Goal: Information Seeking & Learning: Find specific fact

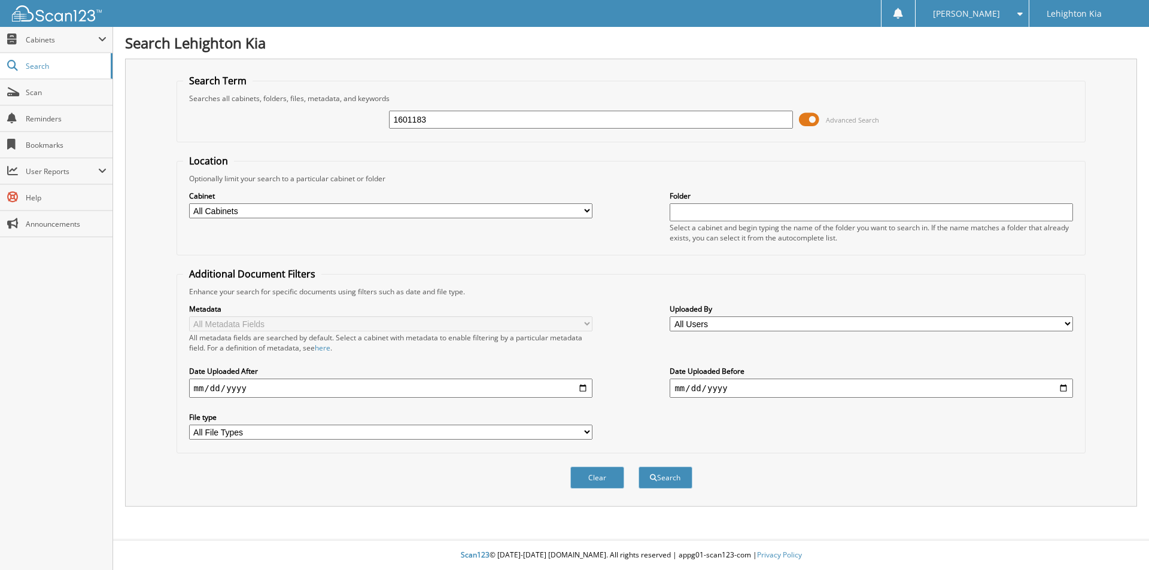
type input "1601183"
click at [639, 467] on button "Search" at bounding box center [666, 478] width 54 height 22
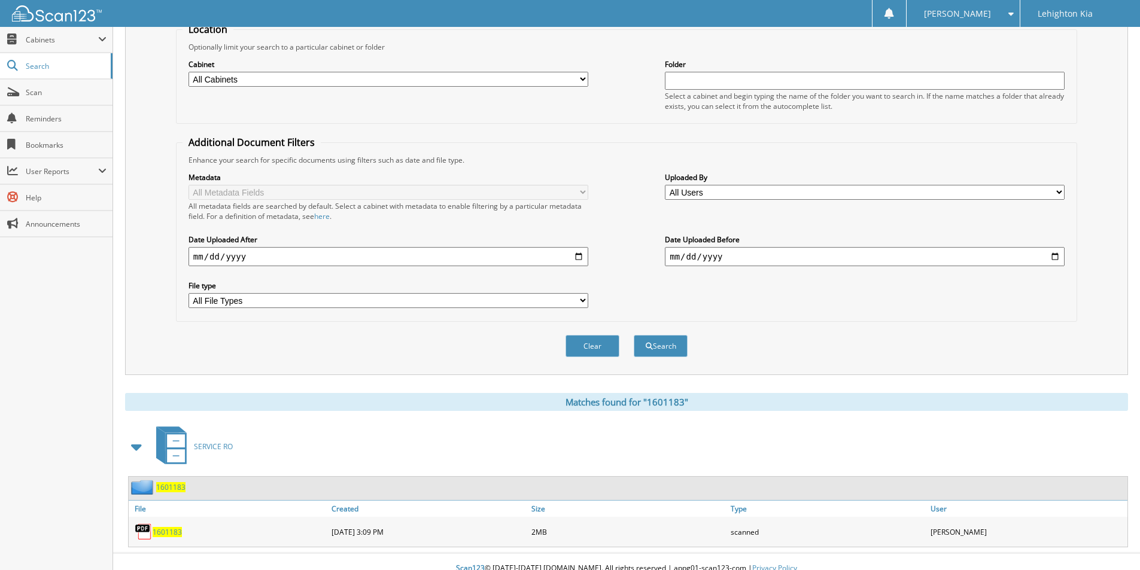
scroll to position [145, 0]
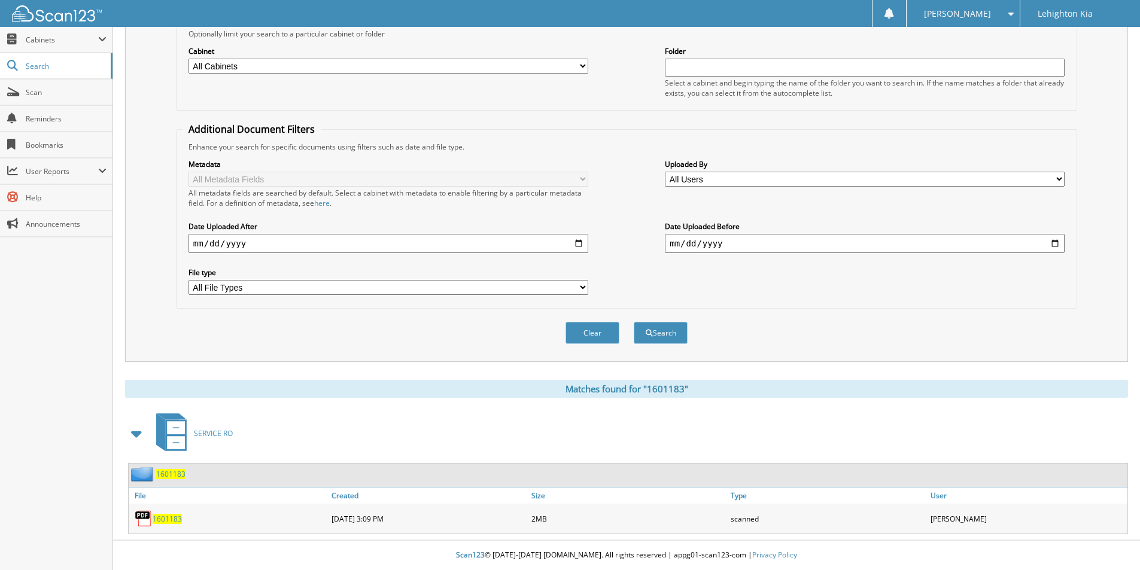
click at [163, 522] on span "1601183" at bounding box center [167, 519] width 29 height 10
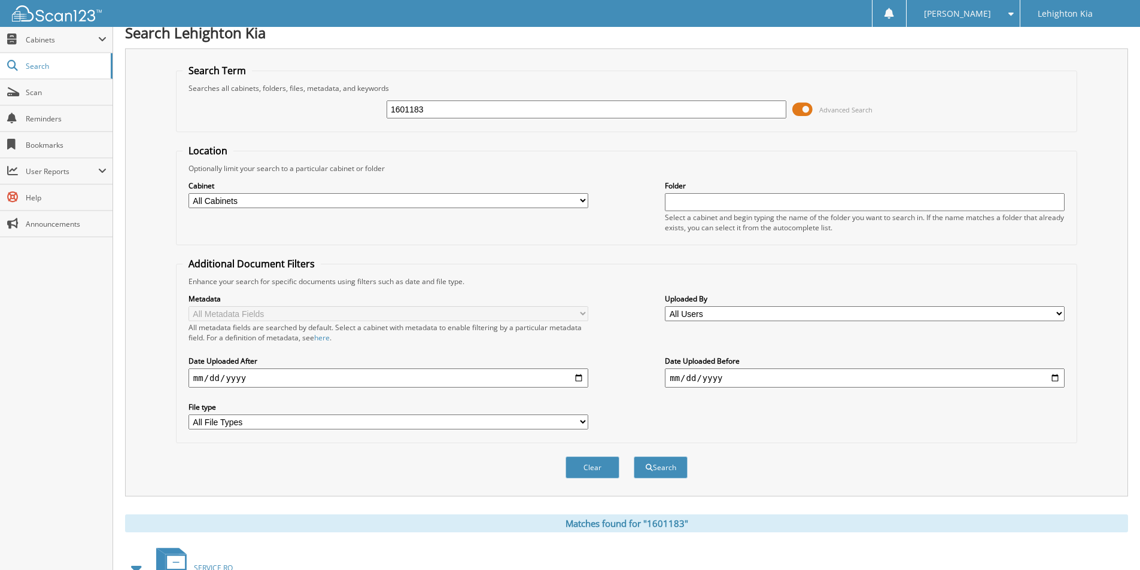
scroll to position [0, 0]
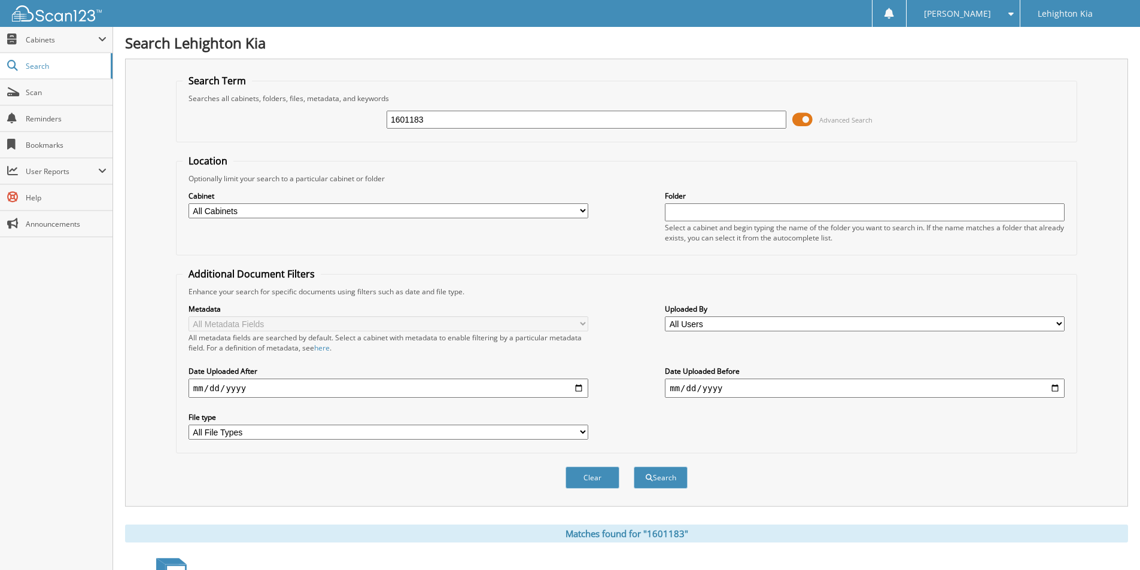
click at [591, 127] on div "1601183" at bounding box center [587, 120] width 400 height 20
click at [591, 127] on input "1601183" at bounding box center [587, 120] width 400 height 18
type input "1604167"
click at [634, 467] on button "Search" at bounding box center [661, 478] width 54 height 22
click at [608, 110] on div "1604167" at bounding box center [587, 120] width 400 height 20
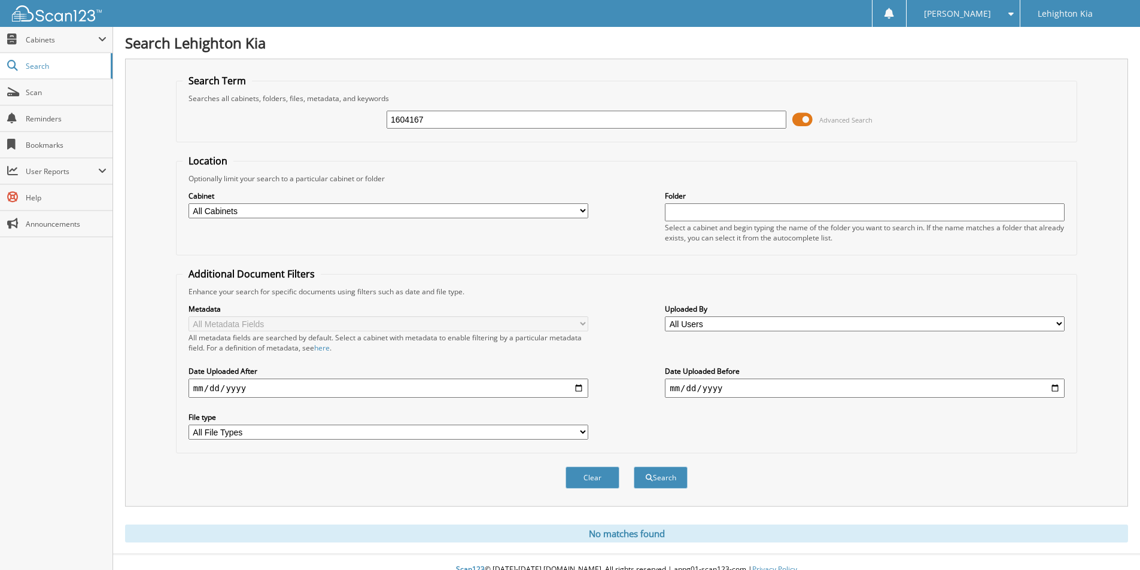
click at [611, 120] on input "1604167" at bounding box center [587, 120] width 400 height 18
type input "1606331"
click at [634, 467] on button "Search" at bounding box center [661, 478] width 54 height 22
click at [607, 122] on input "1606331" at bounding box center [587, 120] width 400 height 18
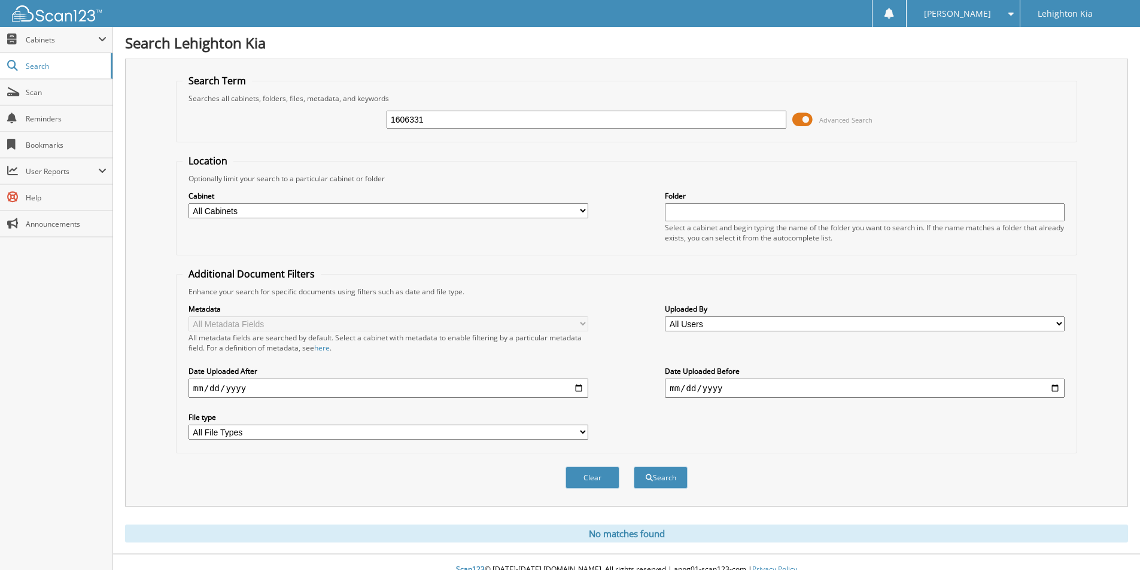
click at [607, 122] on input "1606331" at bounding box center [587, 120] width 400 height 18
type input "1612000"
click at [634, 467] on button "Search" at bounding box center [661, 478] width 54 height 22
